Goal: Information Seeking & Learning: Learn about a topic

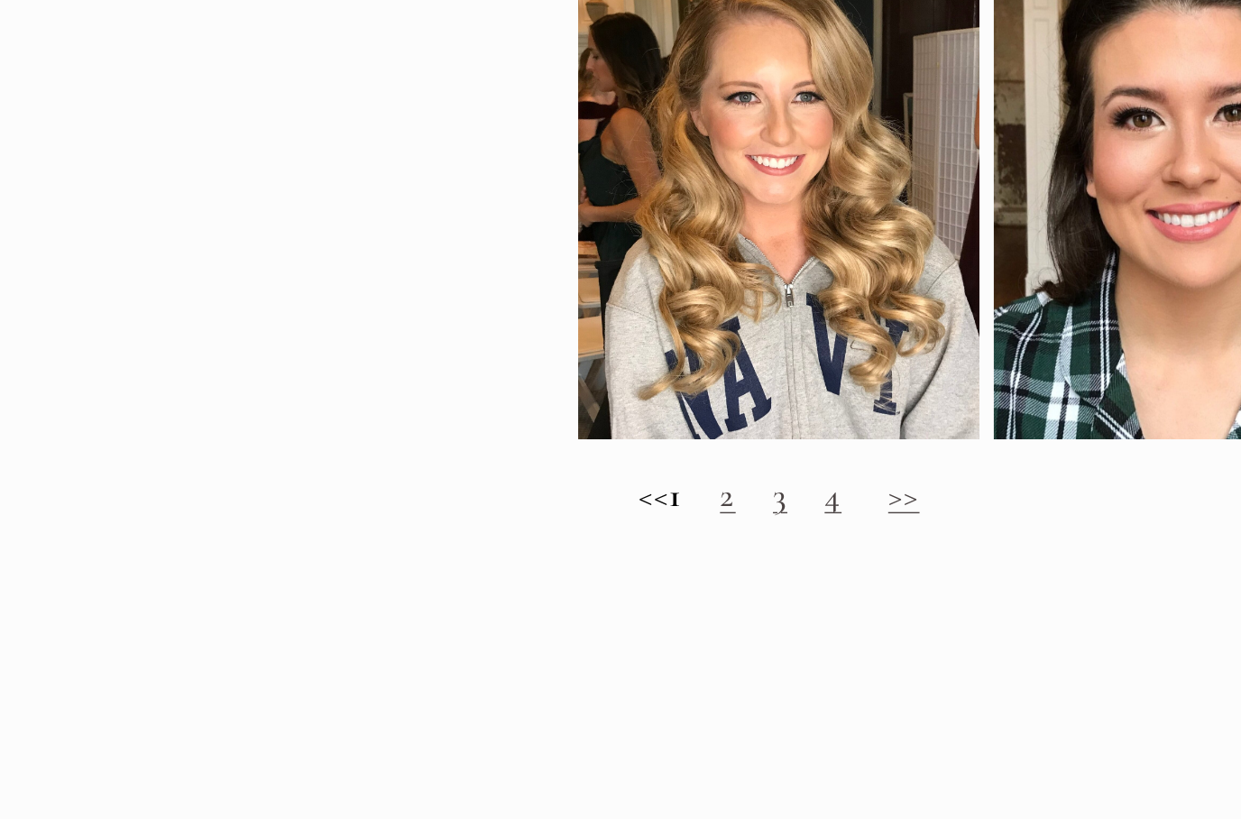
scroll to position [1684, 0]
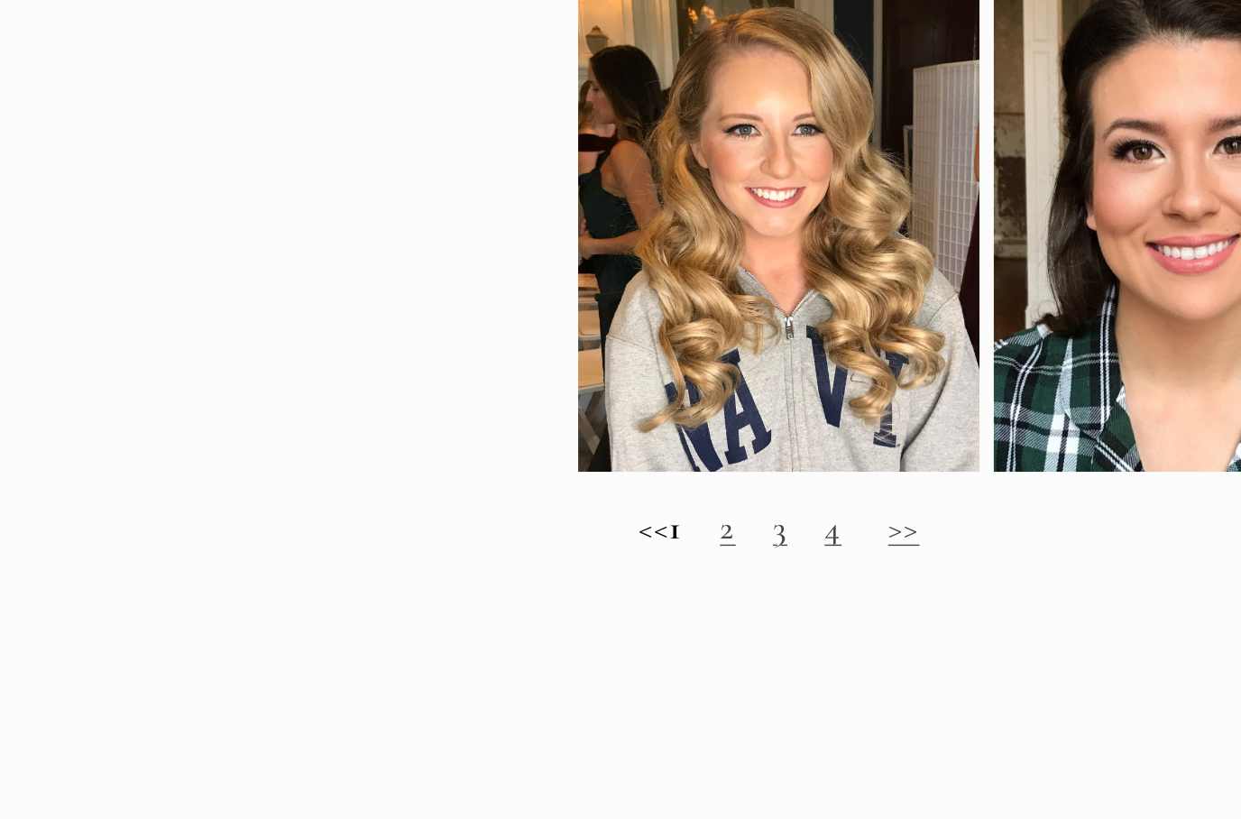
click at [845, 386] on link ">>" at bounding box center [856, 379] width 23 height 30
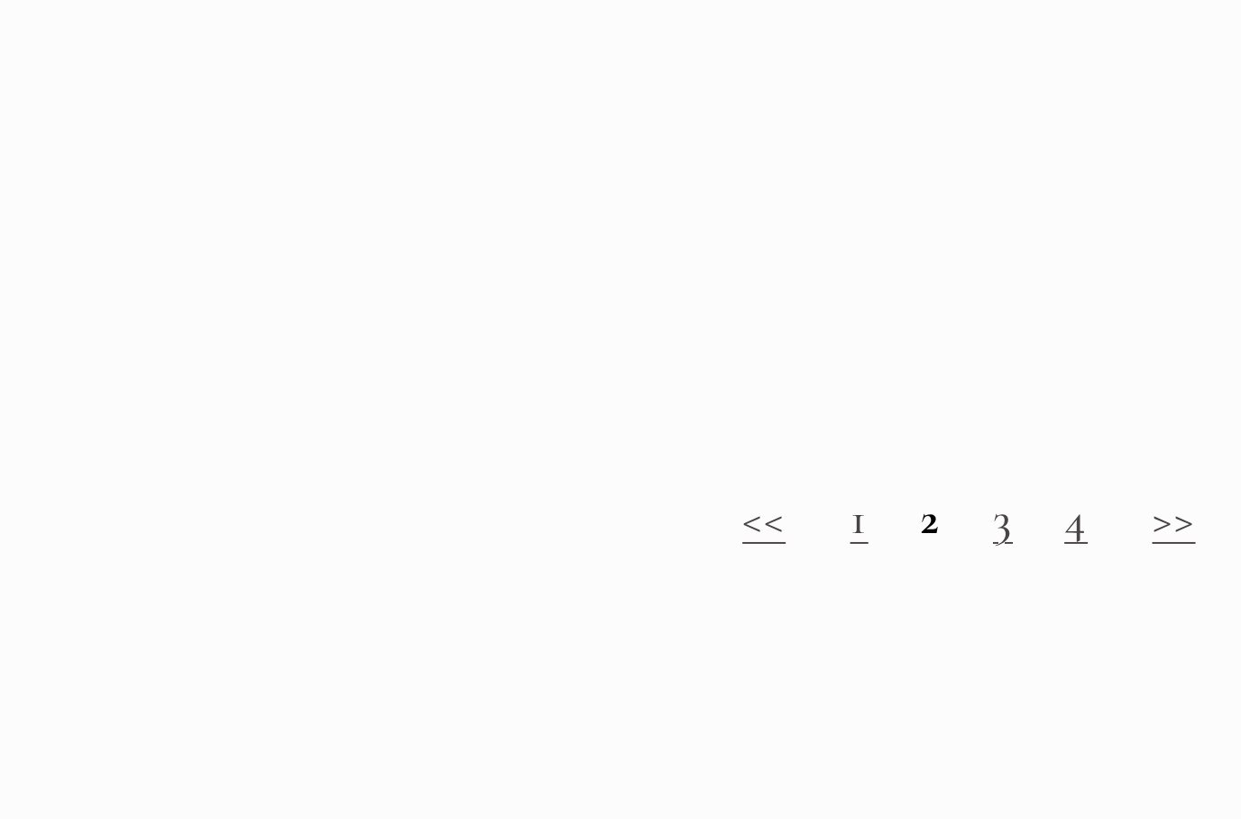
scroll to position [1251, 0]
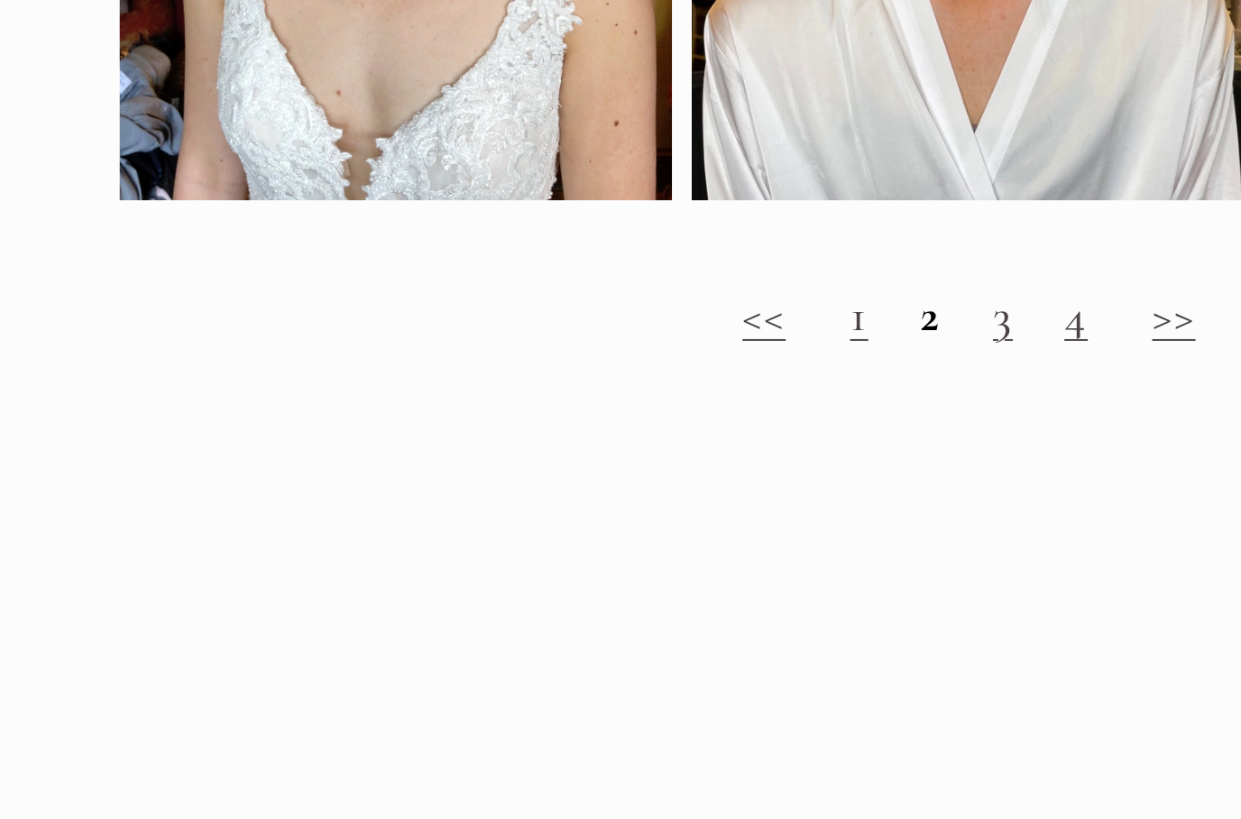
click at [780, 501] on link "3" at bounding box center [785, 516] width 10 height 30
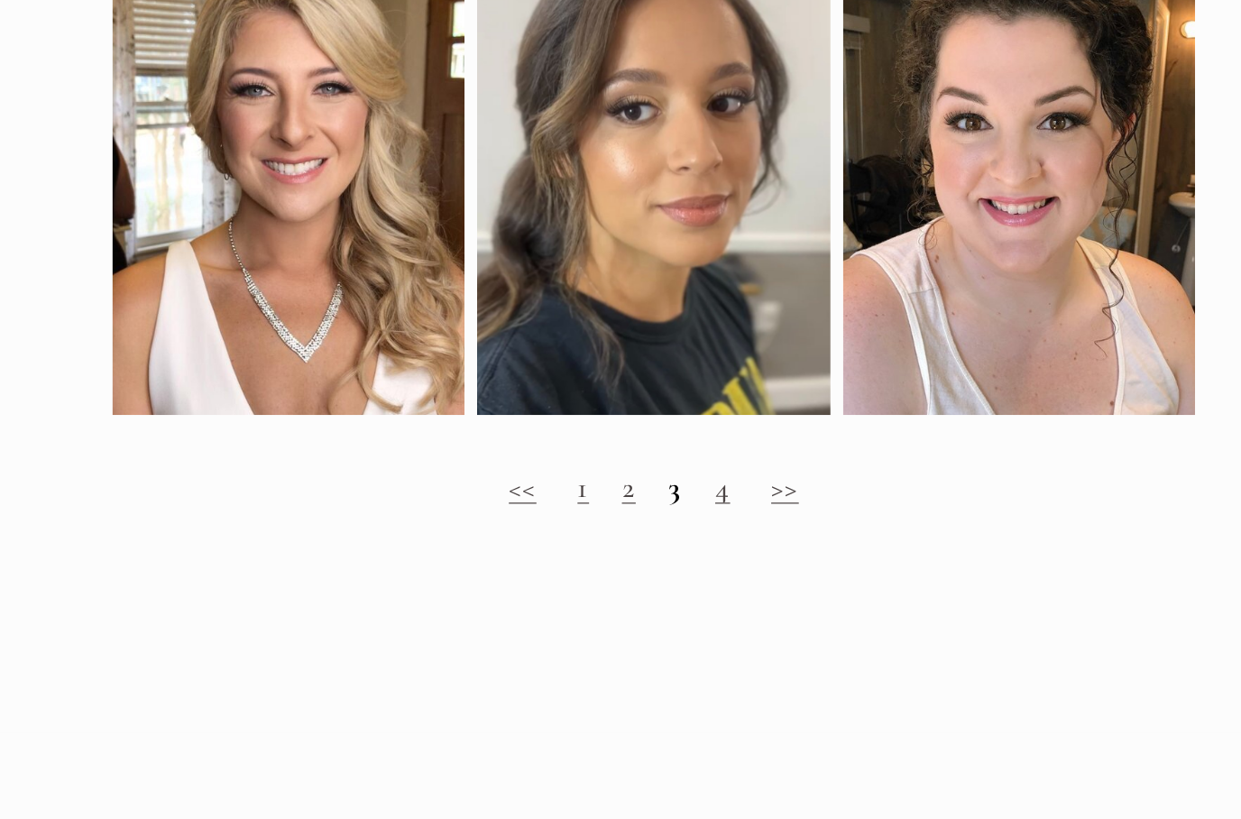
scroll to position [997, 0]
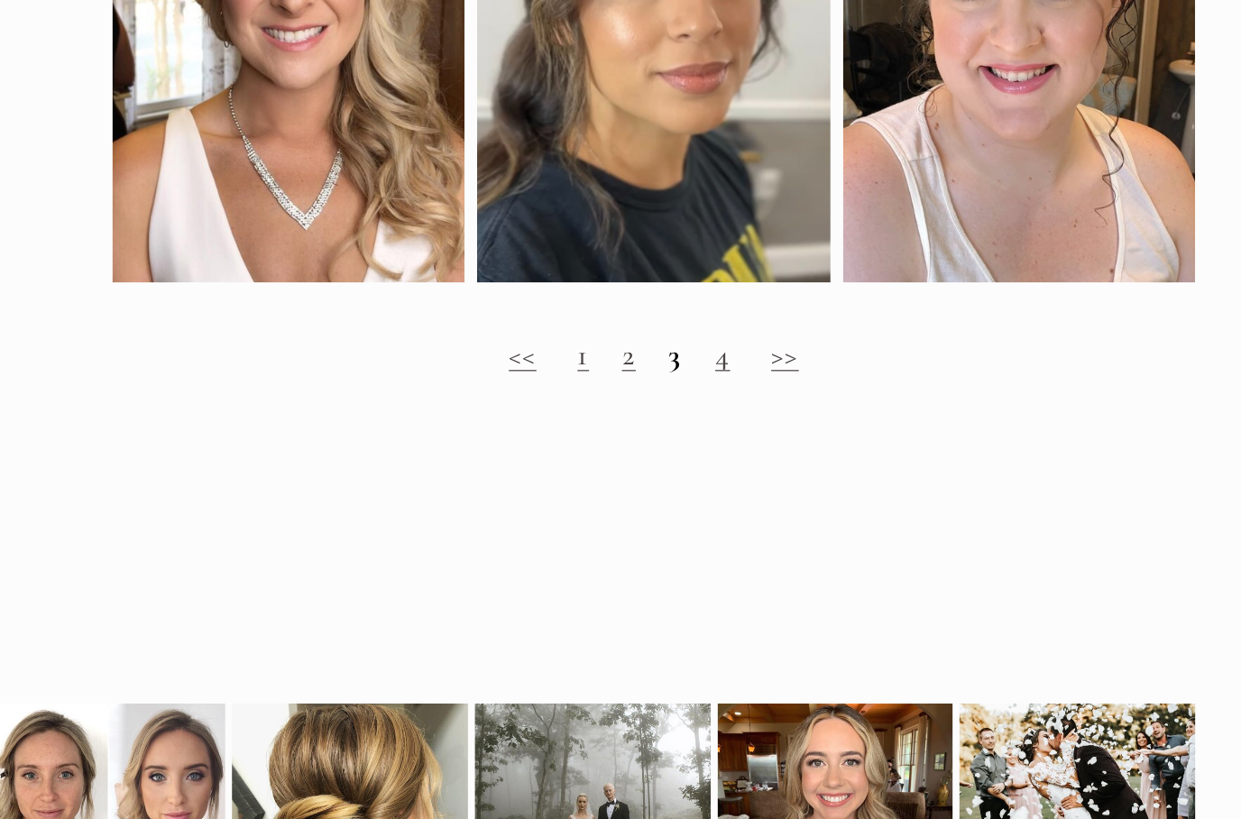
click at [817, 370] on link "4" at bounding box center [823, 385] width 12 height 30
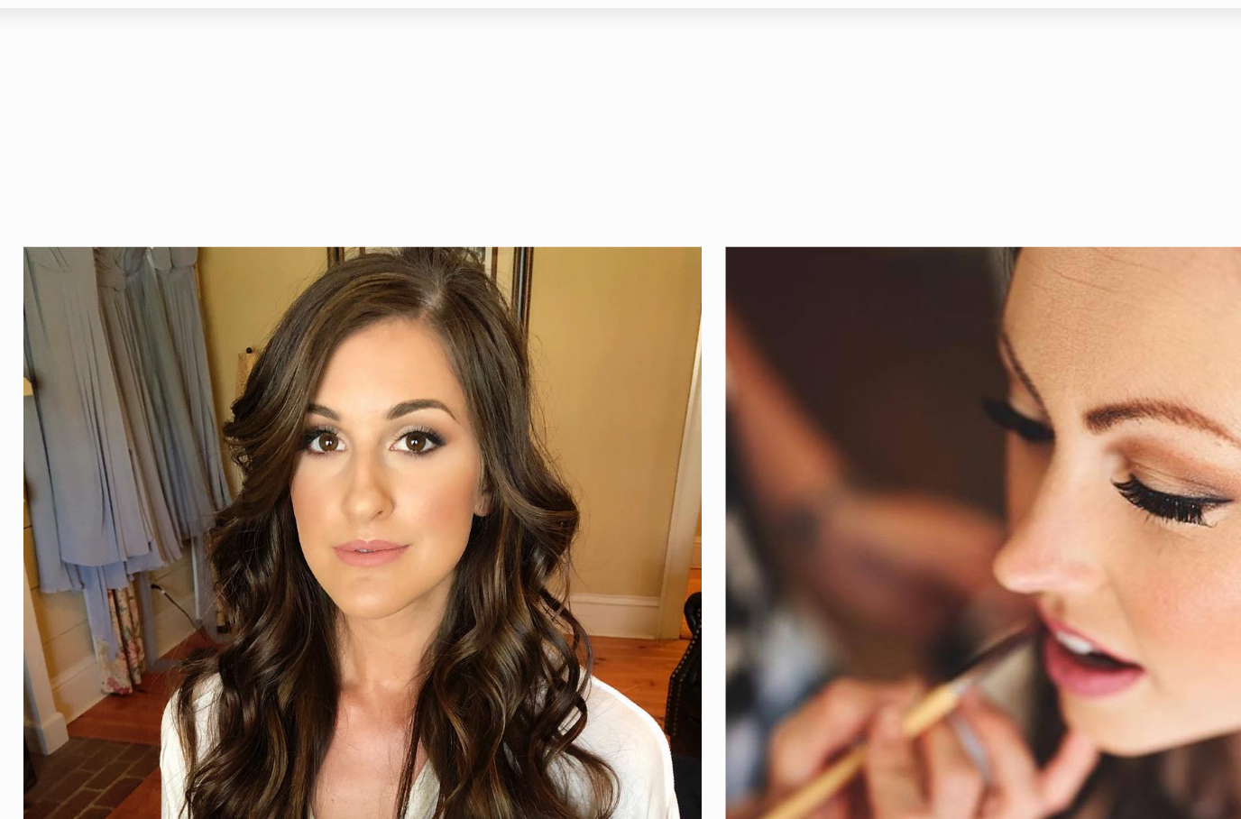
scroll to position [57, 0]
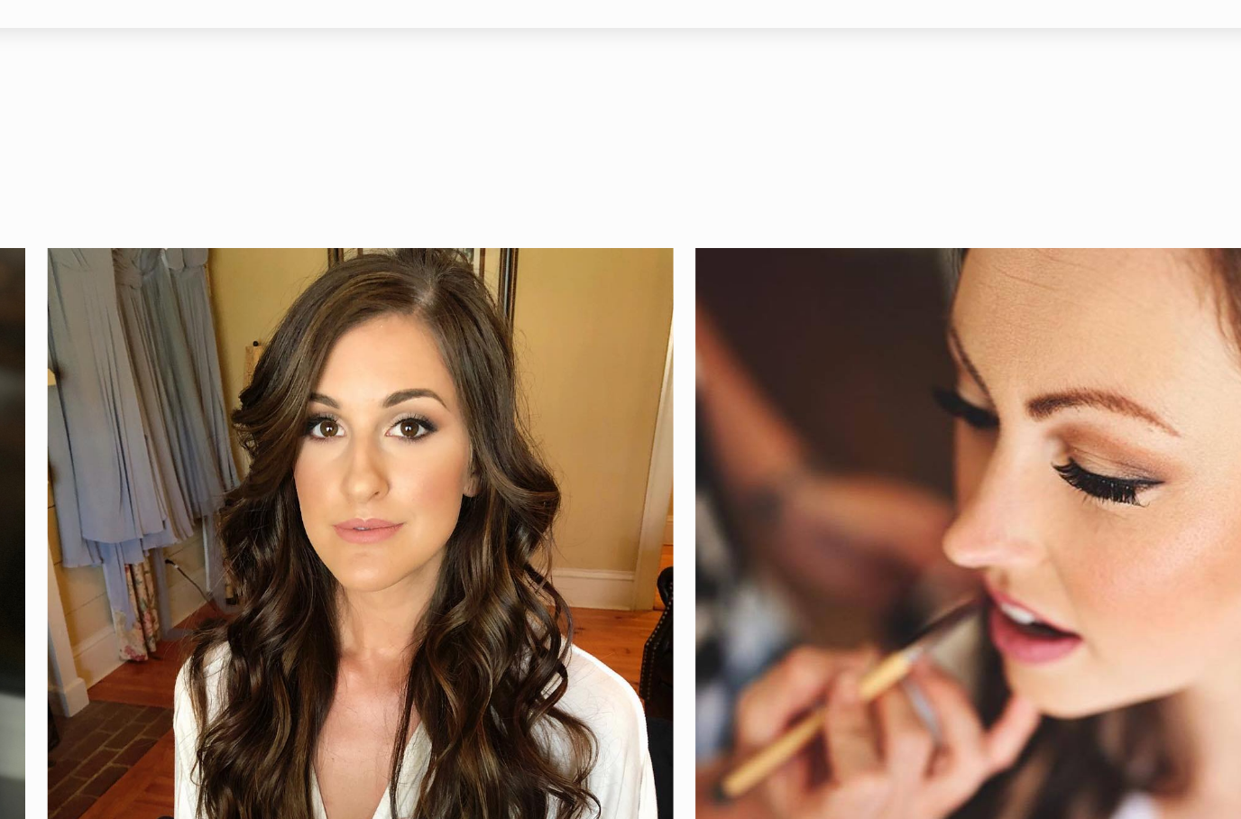
click at [625, 217] on div at bounding box center [767, 288] width 284 height 347
click at [634, 142] on link "Save" at bounding box center [664, 136] width 61 height 25
